Goal: Information Seeking & Learning: Learn about a topic

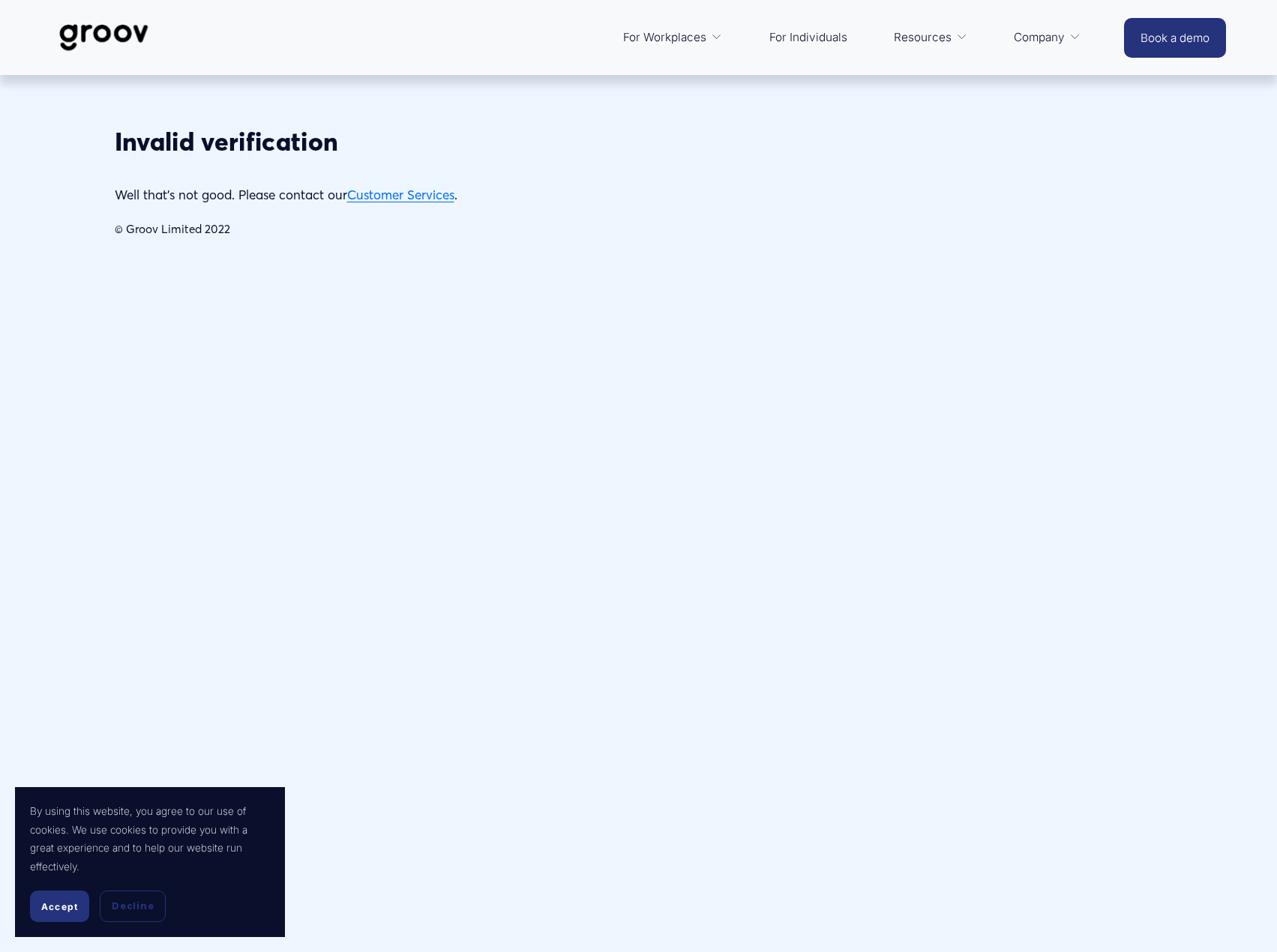
click at [106, 51] on img at bounding box center [103, 37] width 106 height 50
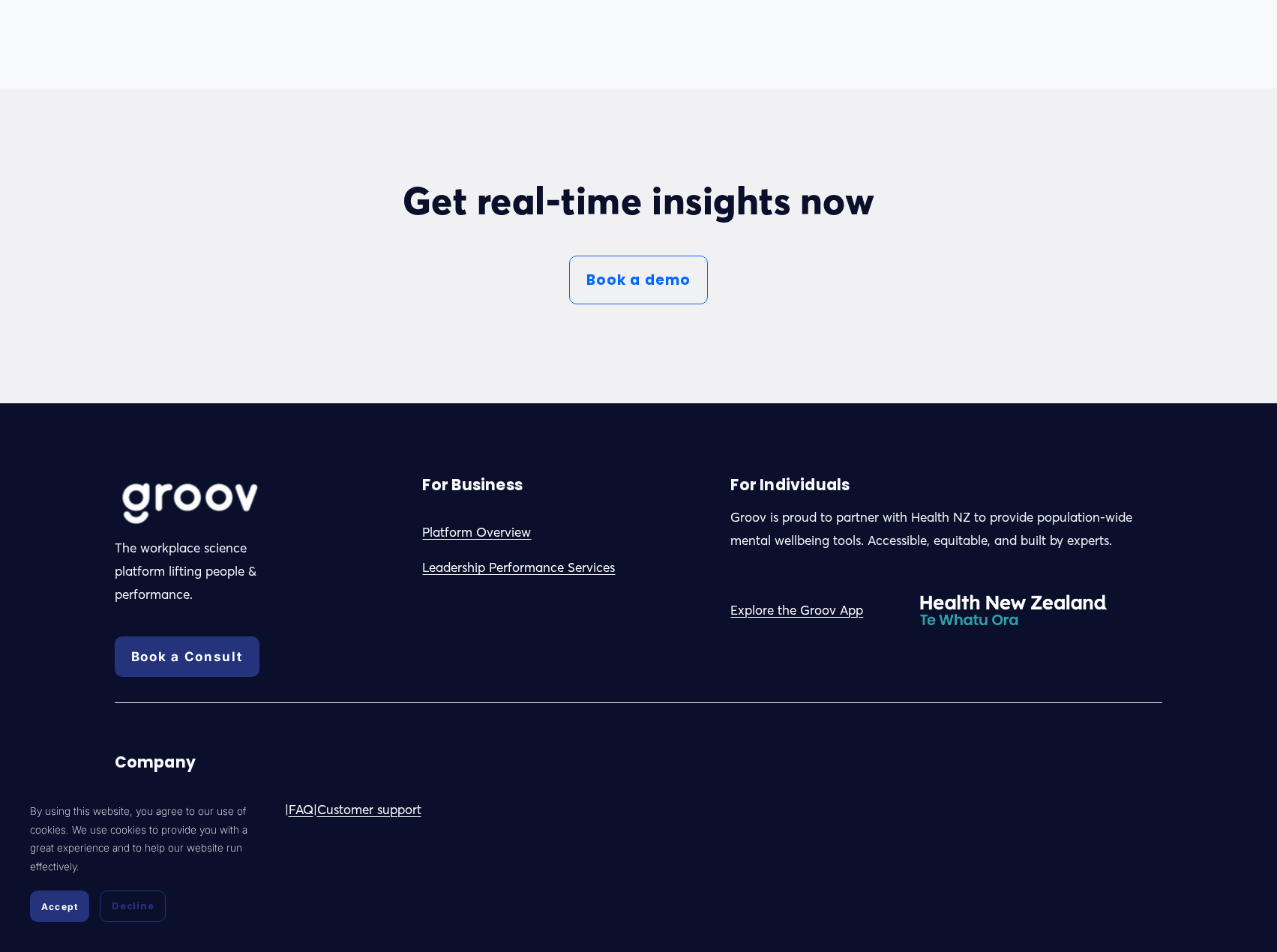
scroll to position [8524, 0]
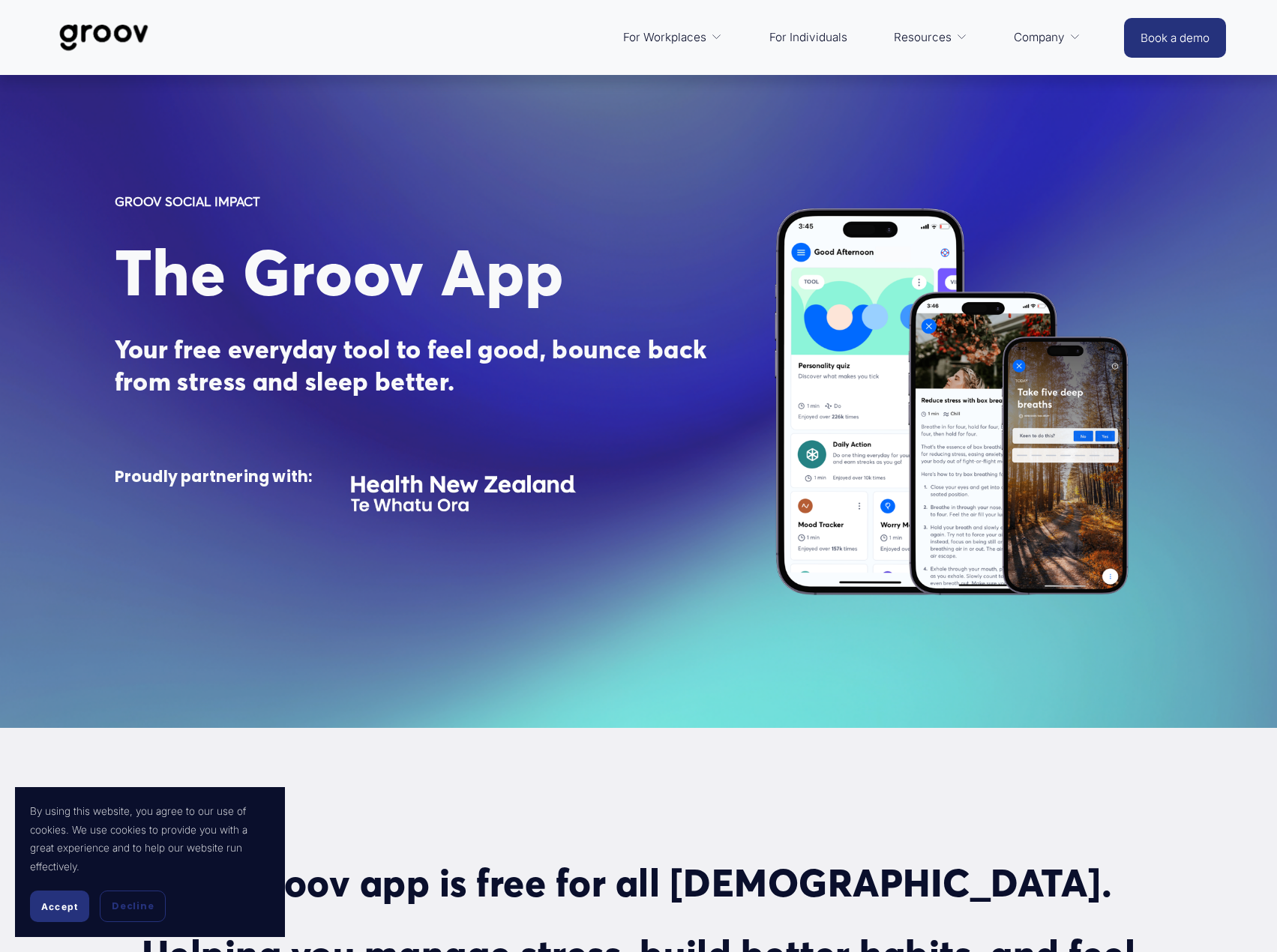
click at [598, 822] on div "The Groov app is free for all New Zealanders. Helping you manage stress, build …" at bounding box center [638, 933] width 1277 height 317
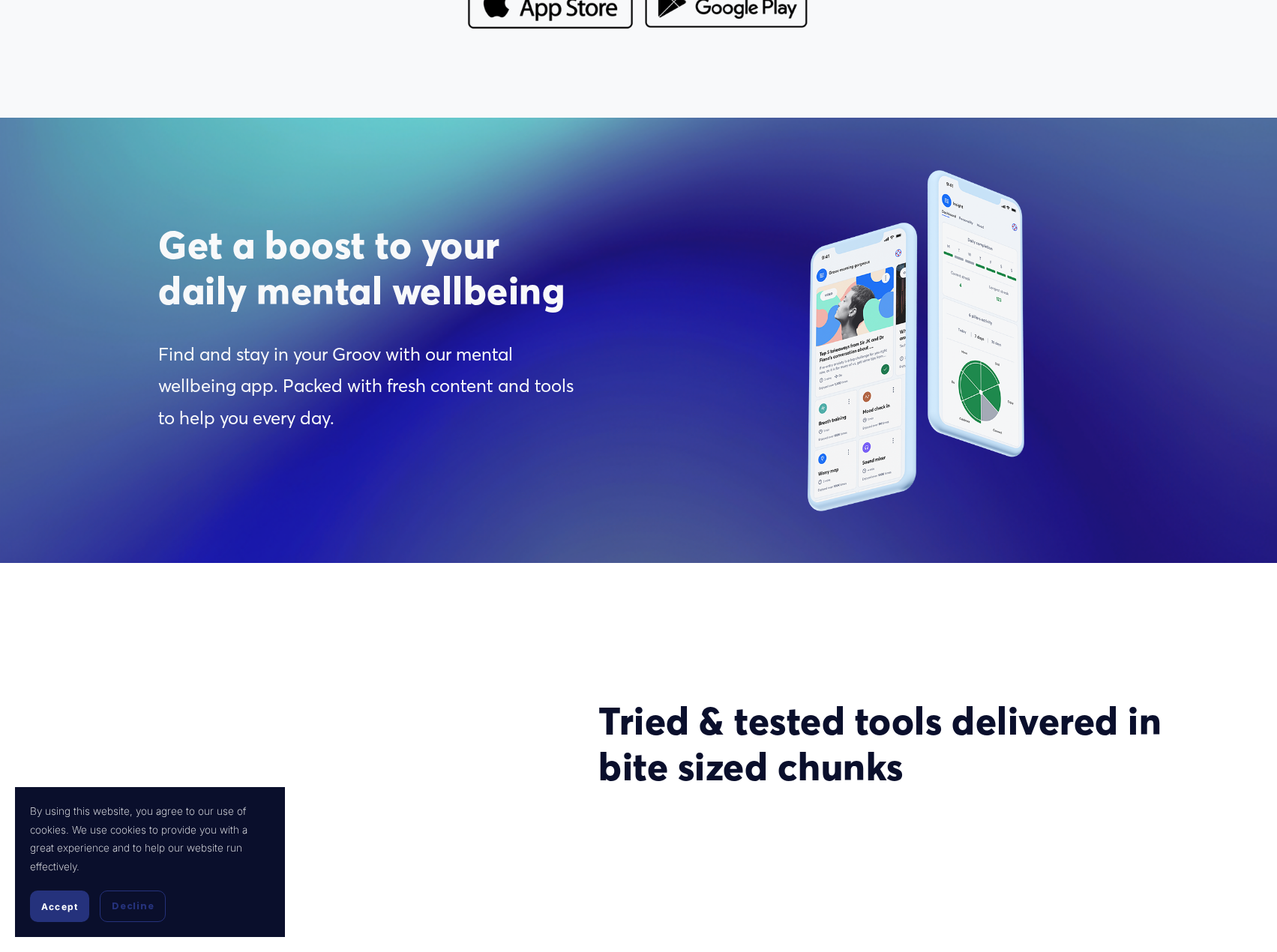
scroll to position [1950, 0]
